Goal: Find specific page/section

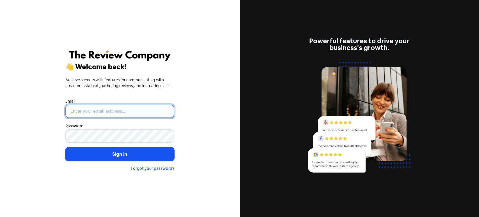
type input "dennis@realcreditrepairers.com.au"
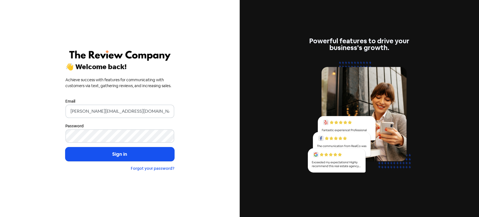
click at [106, 158] on button "Sign in" at bounding box center [119, 154] width 109 height 14
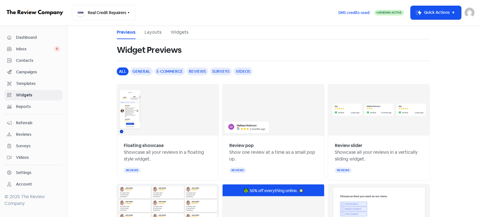
click at [44, 60] on span "Contacts" at bounding box center [38, 61] width 44 height 6
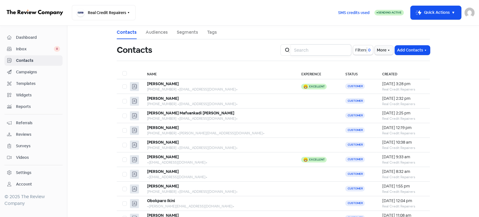
click at [307, 52] on input "search" at bounding box center [321, 49] width 61 height 11
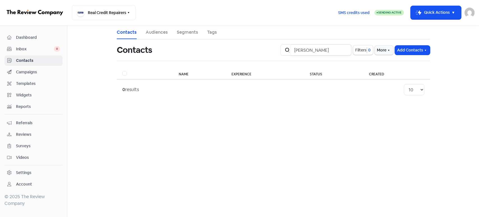
click at [301, 49] on input "PRISCILLA LEIGH DILLON" at bounding box center [321, 49] width 61 height 11
click at [322, 50] on input "PRISCILLA LEIGH DILLON" at bounding box center [321, 49] width 61 height 11
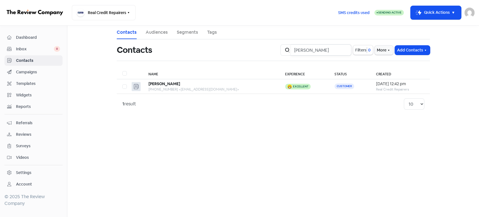
type input "PRISCILLA DILLON"
drag, startPoint x: 344, startPoint y: 49, endPoint x: 337, endPoint y: 49, distance: 7.0
click at [344, 49] on input "PRISCILLA DILLON" at bounding box center [321, 49] width 61 height 11
type input "Dick Mafuankadi Leya"
click at [344, 49] on input "Dick Mafuankadi Leya" at bounding box center [321, 49] width 61 height 11
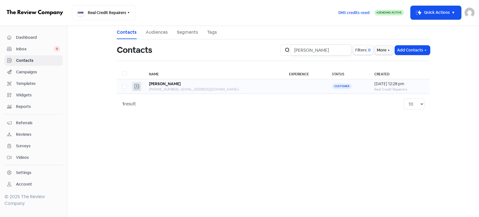
type input "Winnie Mcgill"
